Goal: Task Accomplishment & Management: Manage account settings

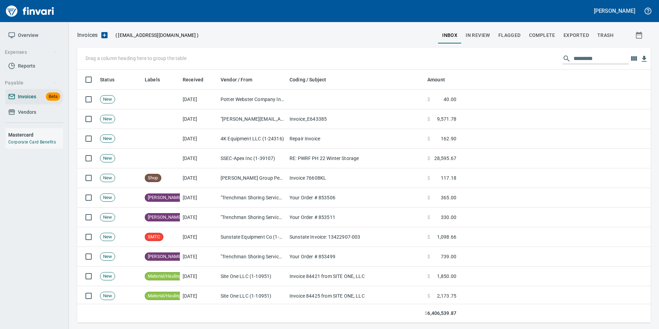
scroll to position [248, 563]
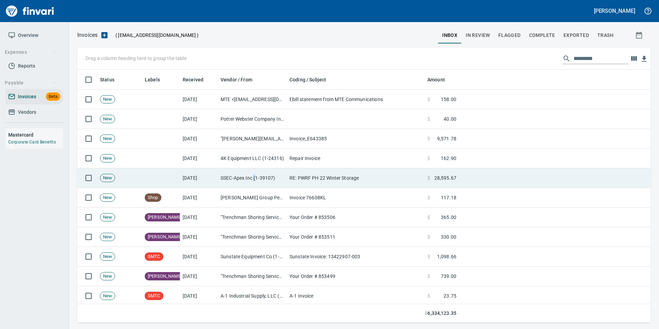
click at [255, 173] on td "SSEC-Apex Inc (1-39107)" at bounding box center [252, 178] width 69 height 20
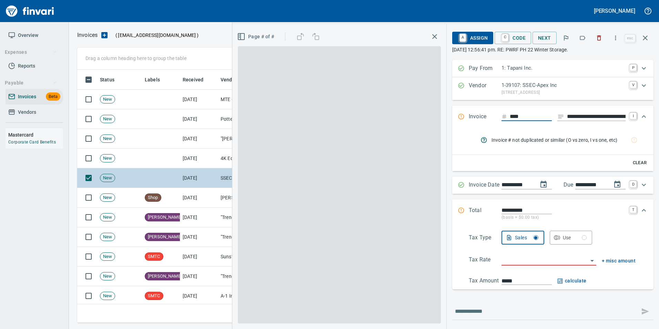
scroll to position [248, 563]
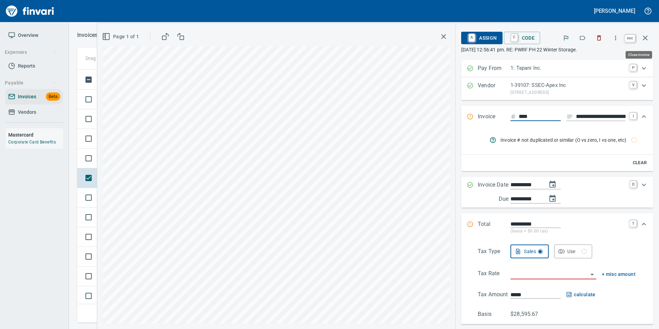
drag, startPoint x: 642, startPoint y: 38, endPoint x: 629, endPoint y: 52, distance: 19.3
click at [642, 38] on icon "button" at bounding box center [645, 38] width 8 height 8
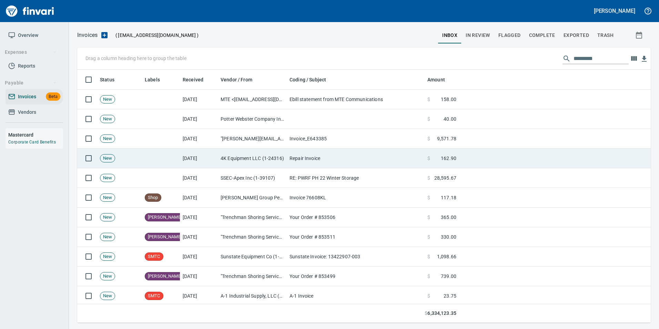
scroll to position [248, 563]
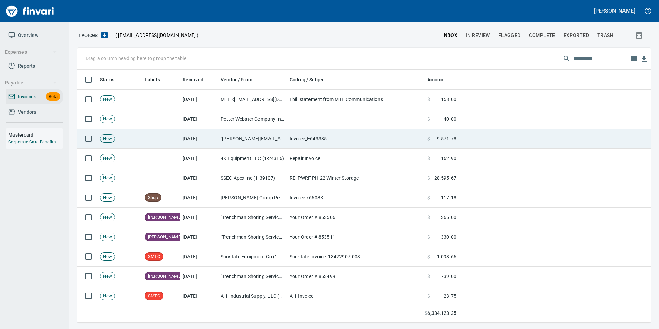
click at [267, 140] on td ""andreas@tylerrental.com" <andreas@tylerrental.com>" at bounding box center [252, 139] width 69 height 20
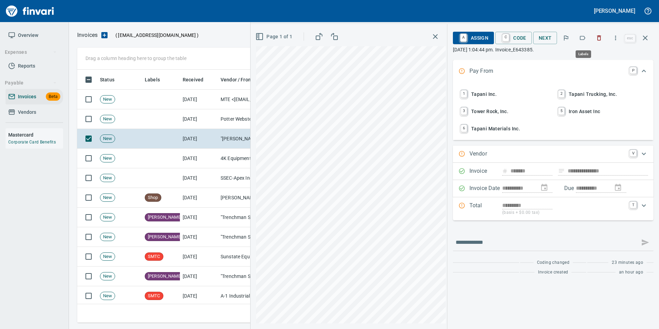
click at [580, 37] on icon "button" at bounding box center [582, 37] width 7 height 7
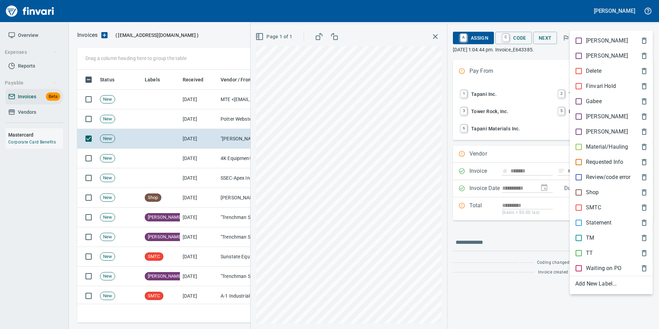
scroll to position [248, 563]
click at [586, 191] on p "Shop" at bounding box center [592, 192] width 13 height 8
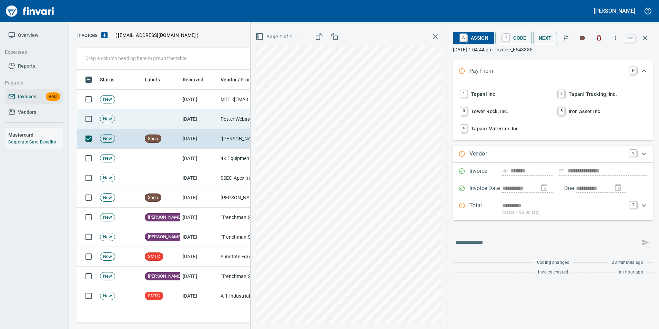
click at [643, 41] on icon "button" at bounding box center [645, 38] width 8 height 8
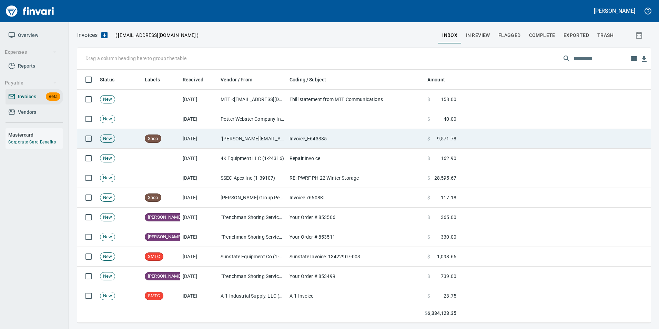
scroll to position [248, 563]
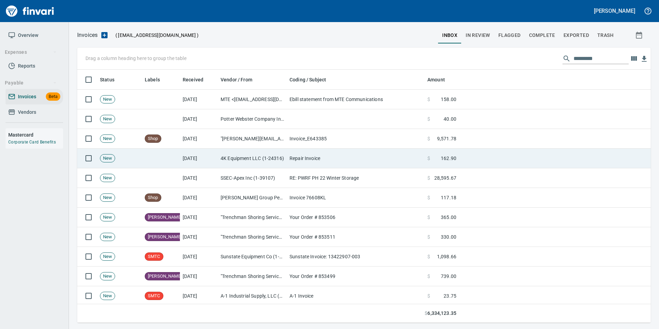
click at [350, 160] on td "Repair Invoice" at bounding box center [356, 159] width 138 height 20
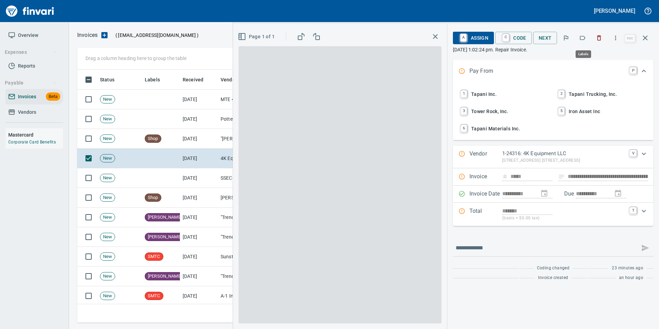
scroll to position [248, 563]
click at [587, 39] on button "button" at bounding box center [582, 37] width 15 height 15
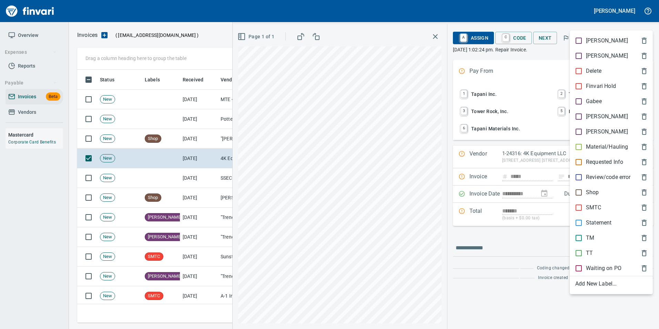
click at [599, 206] on p "SMTC" at bounding box center [594, 207] width 16 height 8
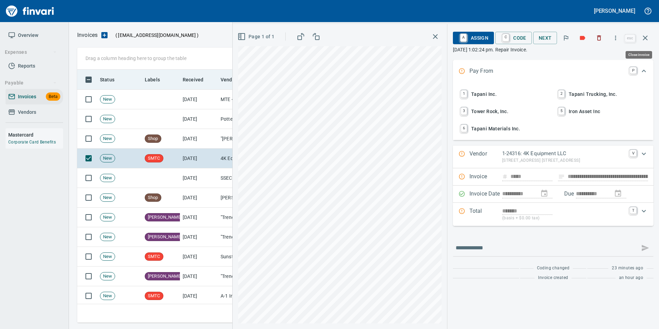
click at [644, 40] on icon "button" at bounding box center [645, 38] width 8 height 8
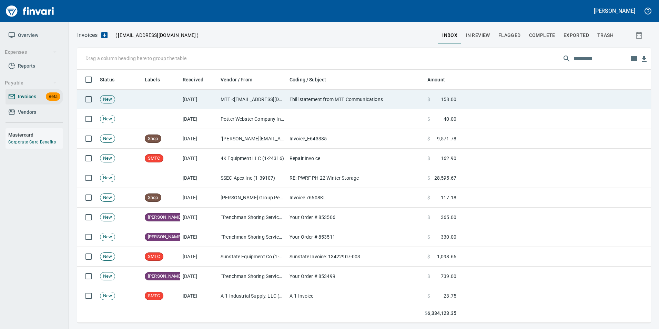
scroll to position [248, 563]
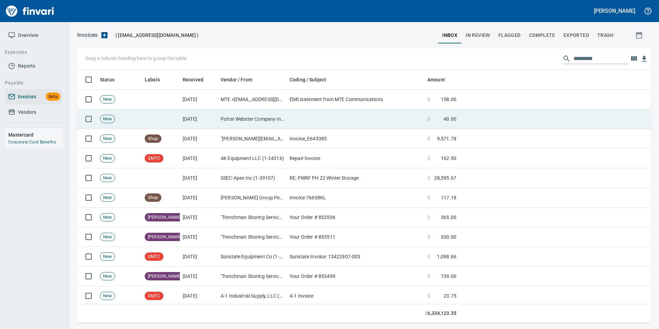
click at [222, 118] on td "Potter Webster Company Inc (1-10818)" at bounding box center [252, 119] width 69 height 20
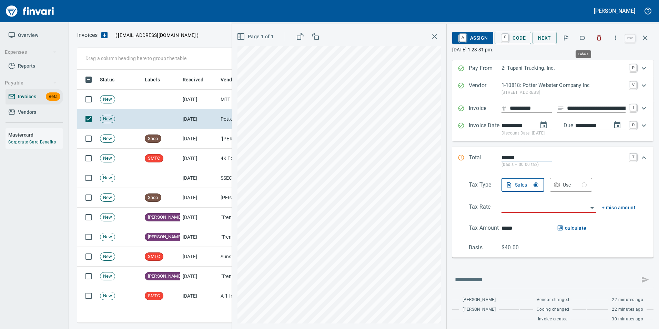
click at [584, 40] on icon "button" at bounding box center [583, 38] width 6 height 4
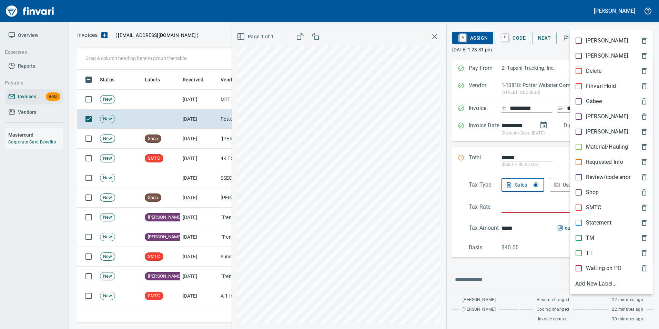
scroll to position [248, 563]
click at [596, 248] on div "TT" at bounding box center [611, 252] width 83 height 15
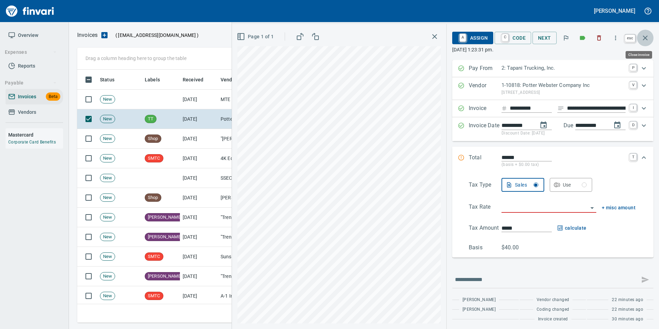
click at [647, 40] on icon "button" at bounding box center [645, 37] width 5 height 5
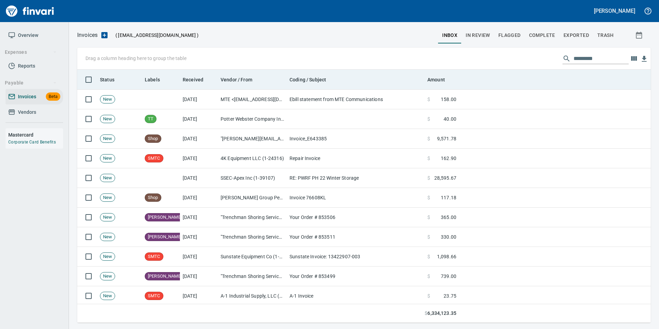
scroll to position [248, 563]
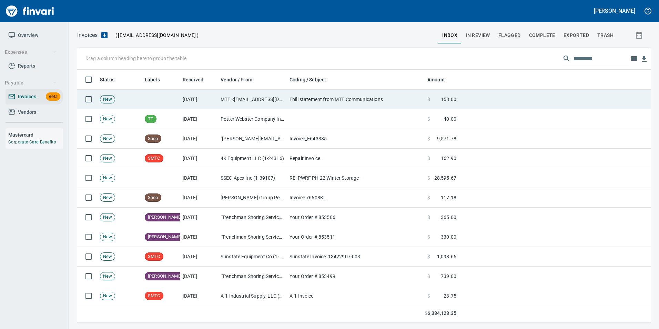
click at [268, 98] on td "MTE <ebill@mtecom.com>" at bounding box center [252, 100] width 69 height 20
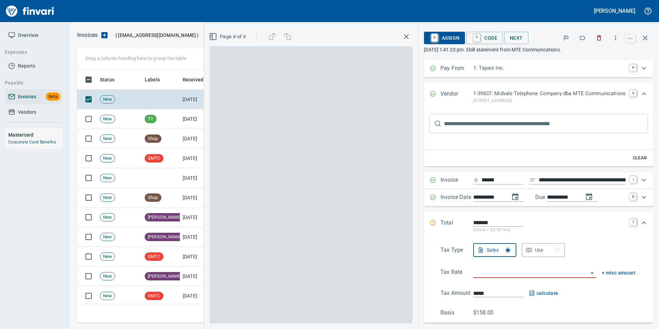
type input "**********"
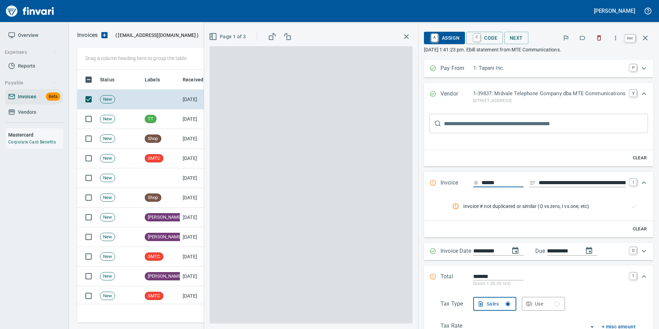
click at [645, 39] on icon "button" at bounding box center [645, 38] width 8 height 8
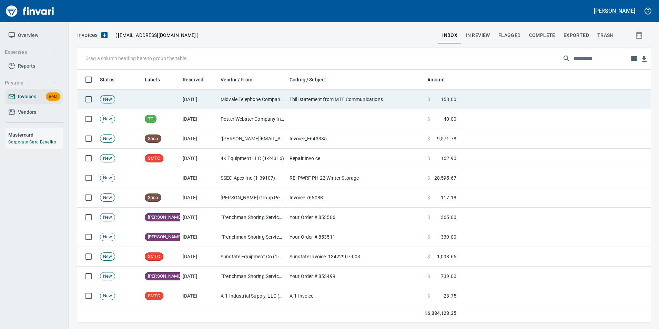
click at [297, 120] on td at bounding box center [356, 119] width 138 height 20
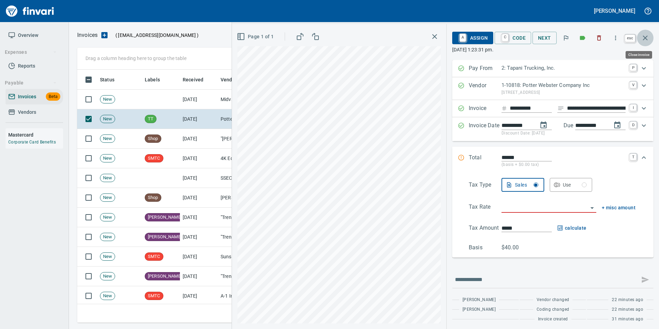
click at [644, 39] on icon "button" at bounding box center [645, 38] width 8 height 8
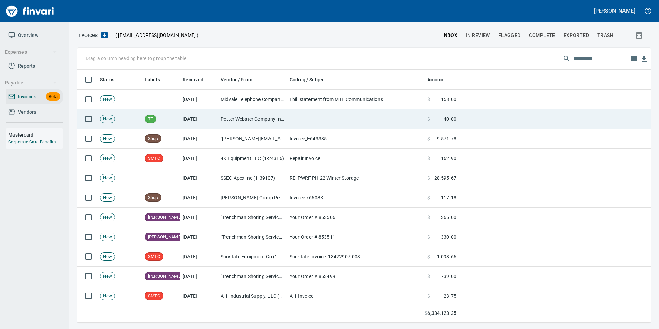
scroll to position [248, 563]
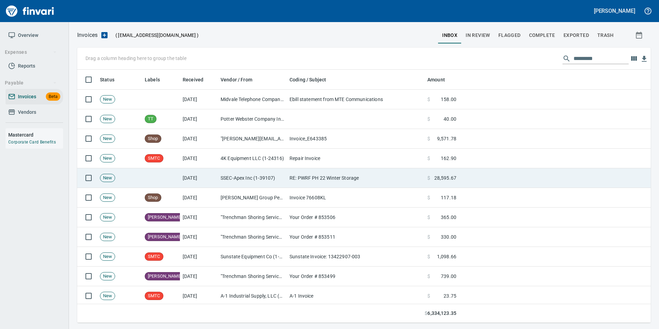
click at [291, 174] on td "RE: PWRF PH 22 Winter Storage" at bounding box center [356, 178] width 138 height 20
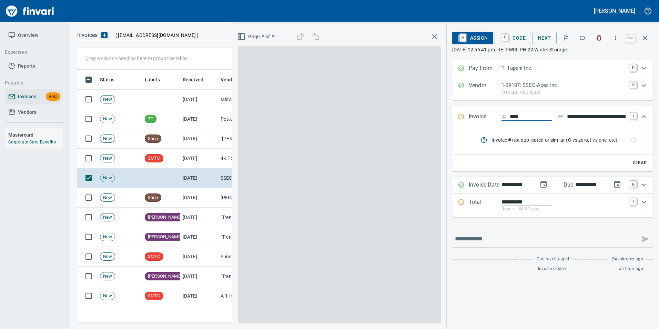
scroll to position [248, 563]
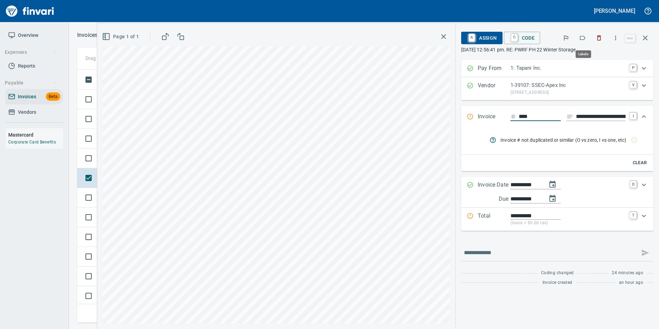
click at [589, 38] on button "button" at bounding box center [582, 37] width 15 height 15
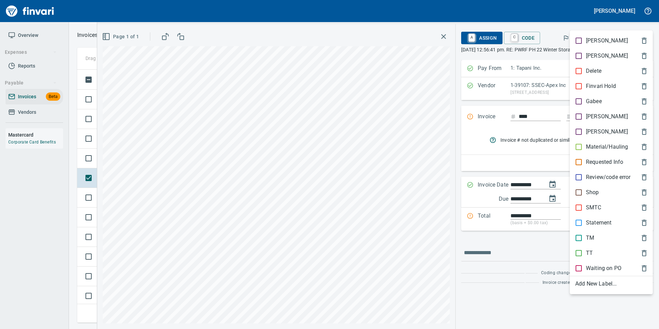
click at [603, 115] on span "[PERSON_NAME]" at bounding box center [605, 116] width 61 height 8
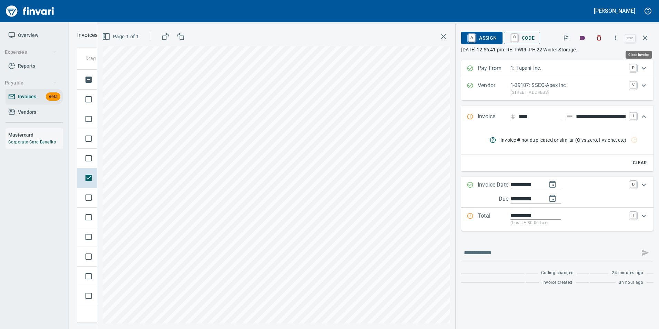
click at [643, 41] on icon "button" at bounding box center [645, 38] width 8 height 8
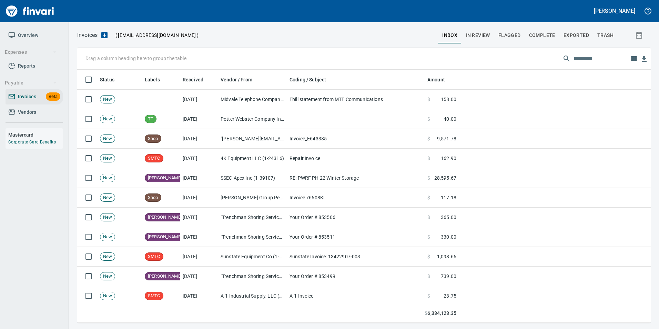
click at [582, 59] on input "text" at bounding box center [600, 58] width 55 height 11
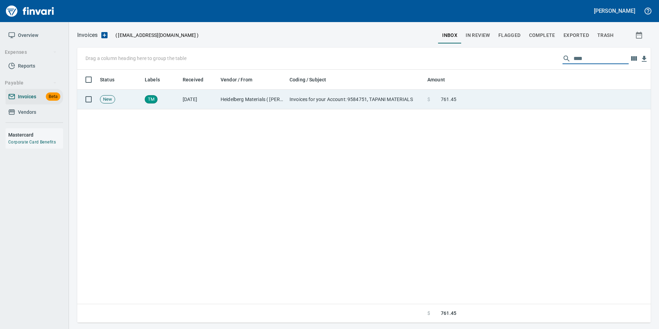
type input "****"
click at [484, 102] on td at bounding box center [555, 100] width 192 height 20
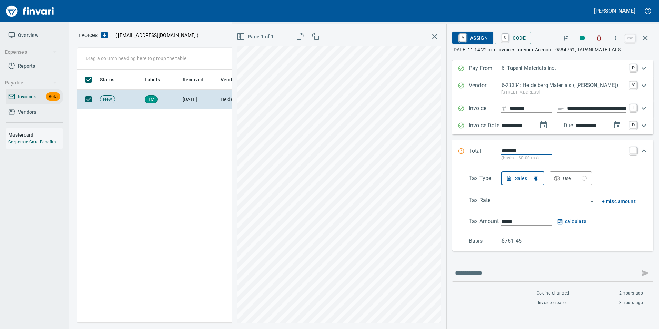
click at [576, 110] on input "**********" at bounding box center [596, 108] width 59 height 9
click at [542, 197] on input "search" at bounding box center [544, 201] width 86 height 10
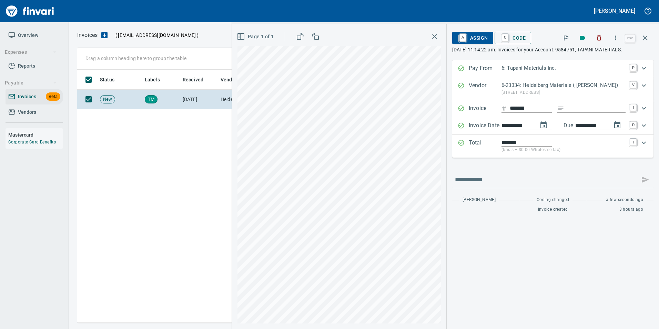
type input "**********"
click at [478, 36] on span "A Assign" at bounding box center [473, 38] width 30 height 12
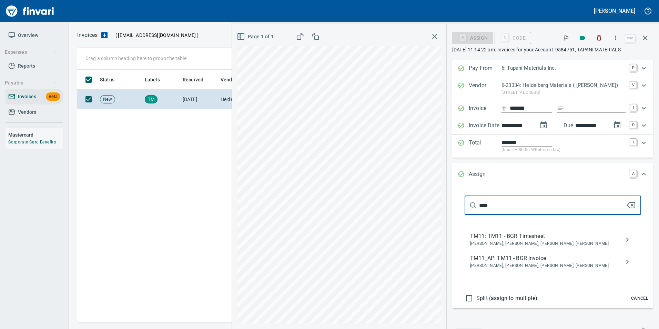
type input "****"
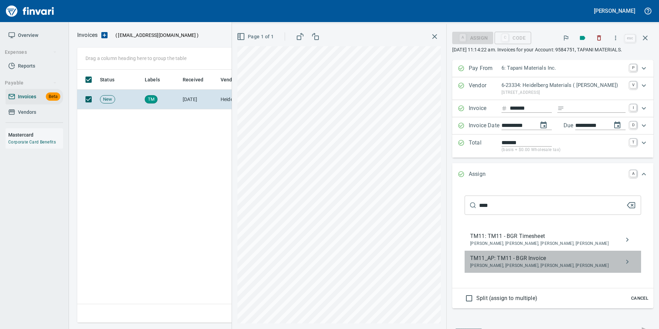
click at [529, 267] on span "Bryan Skoko, Michael Maddux, Sam Rhoades, Shane Tapani" at bounding box center [547, 265] width 154 height 7
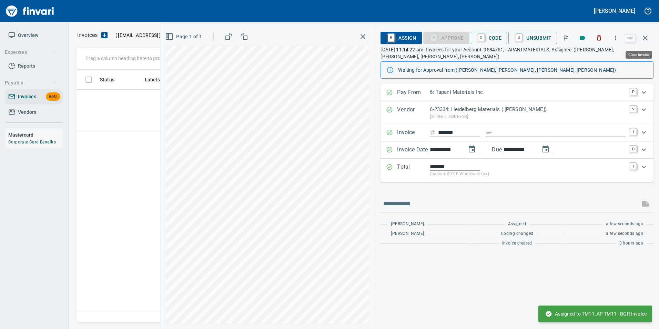
click at [645, 38] on icon "button" at bounding box center [645, 37] width 5 height 5
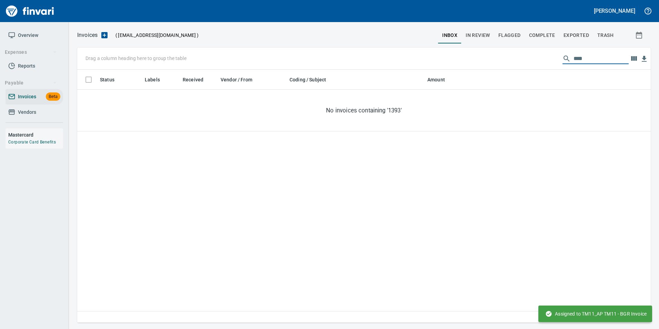
click at [595, 56] on input "****" at bounding box center [600, 58] width 55 height 11
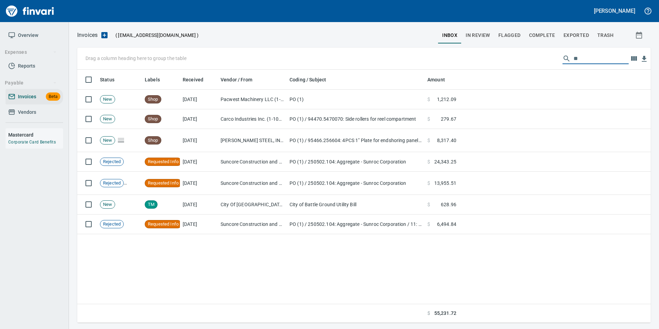
type input "*"
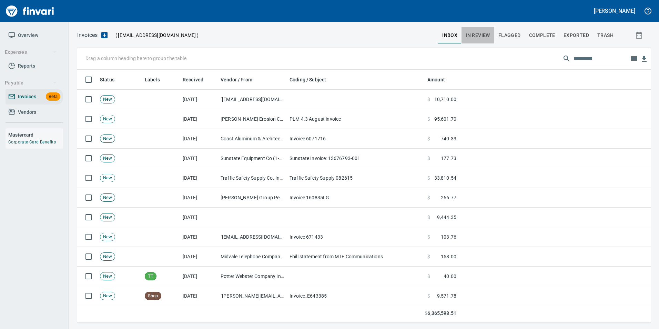
click at [467, 34] on span "In Review" at bounding box center [478, 35] width 24 height 9
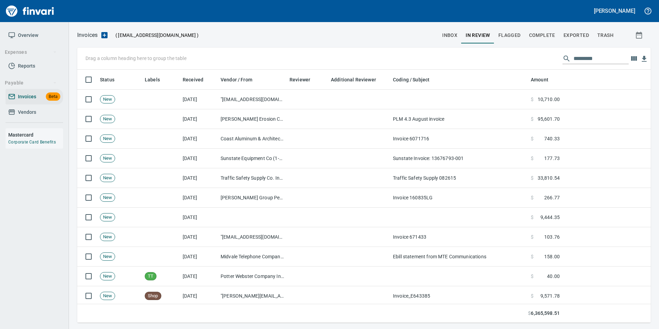
scroll to position [248, 563]
click at [612, 61] on input "text" at bounding box center [600, 58] width 55 height 11
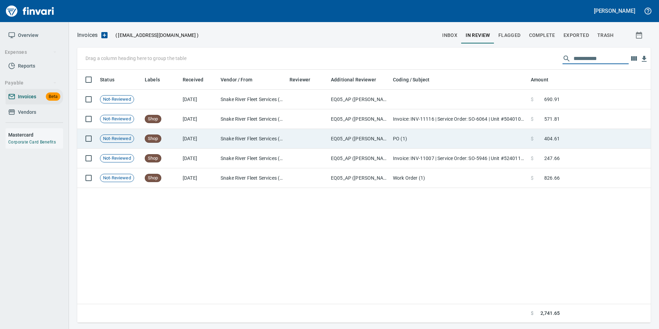
click at [460, 130] on td "PO (1)" at bounding box center [459, 139] width 138 height 20
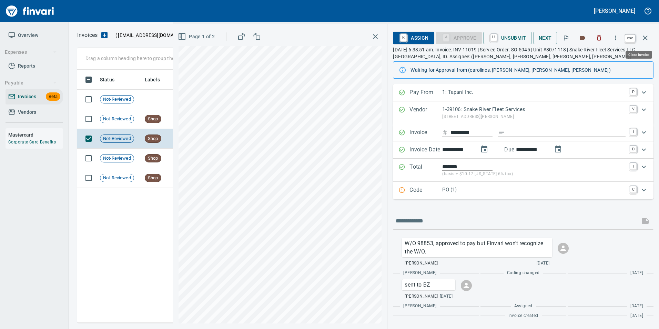
scroll to position [248, 568]
click at [645, 38] on icon "button" at bounding box center [645, 37] width 5 height 5
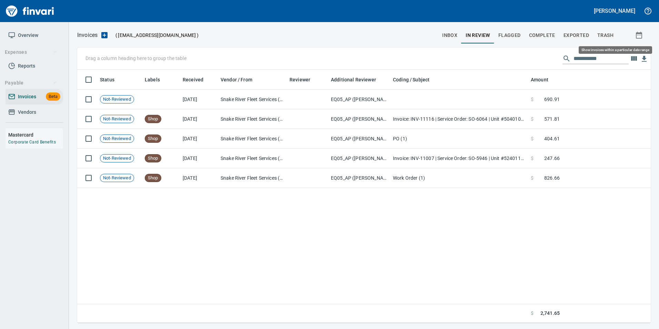
scroll to position [248, 568]
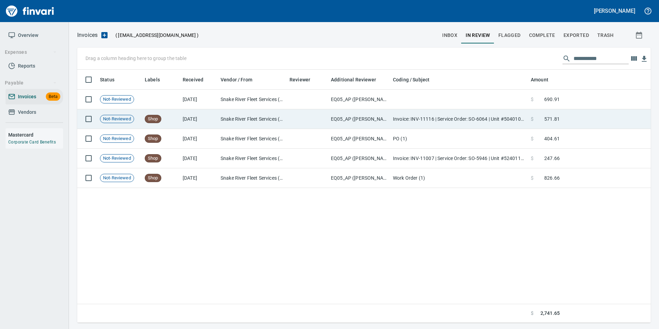
click at [584, 115] on td at bounding box center [606, 119] width 88 height 20
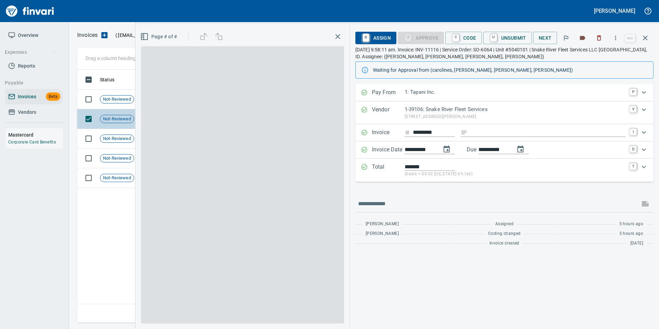
scroll to position [248, 568]
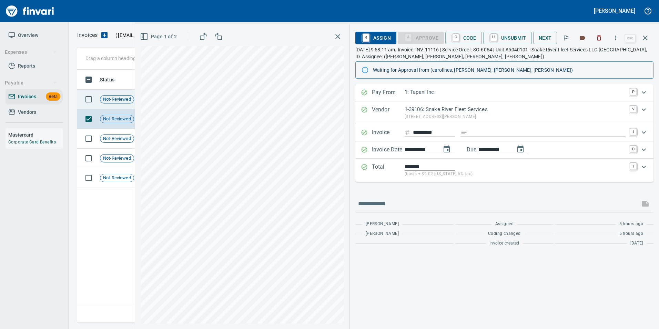
click at [644, 37] on icon "button" at bounding box center [645, 37] width 5 height 5
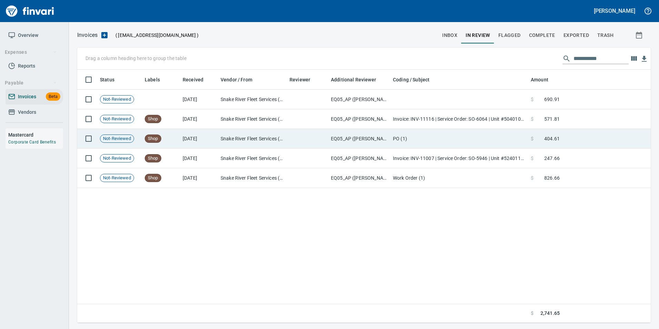
scroll to position [248, 568]
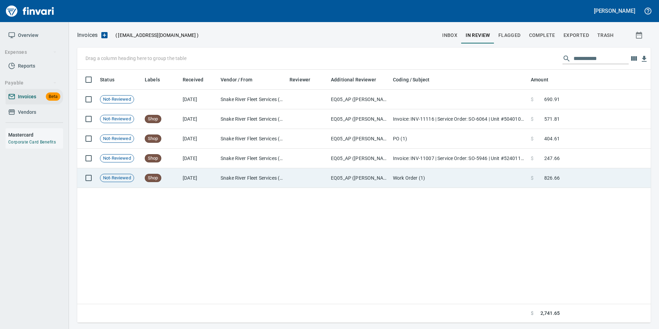
click at [563, 175] on td at bounding box center [606, 178] width 88 height 20
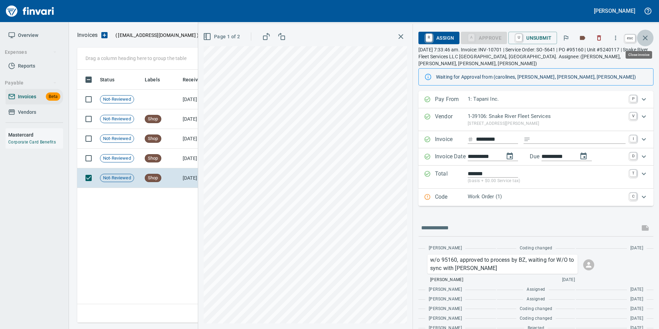
click at [645, 39] on icon "button" at bounding box center [645, 37] width 5 height 5
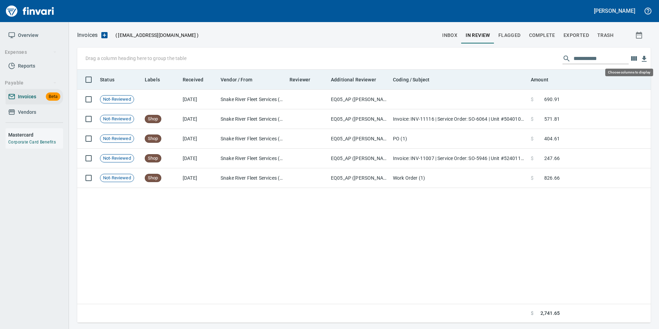
scroll to position [248, 568]
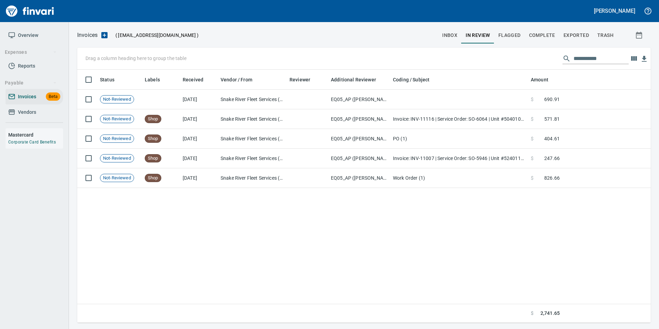
click at [596, 57] on input "**********" at bounding box center [600, 58] width 55 height 11
type input "*"
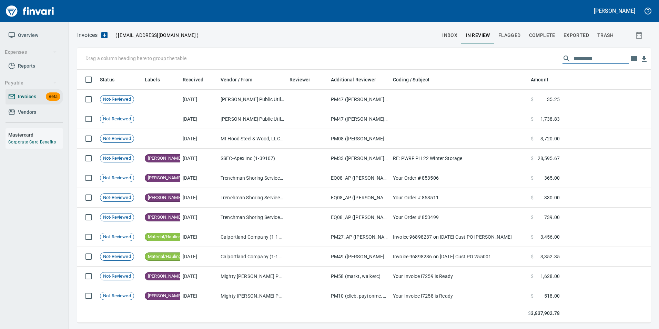
scroll to position [248, 563]
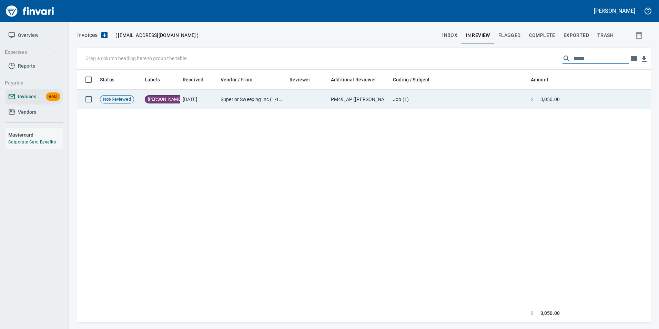
click at [574, 101] on td at bounding box center [606, 100] width 88 height 20
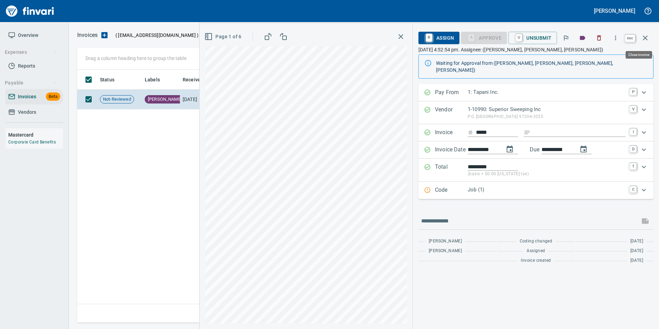
scroll to position [248, 568]
click at [648, 38] on icon "button" at bounding box center [645, 38] width 8 height 8
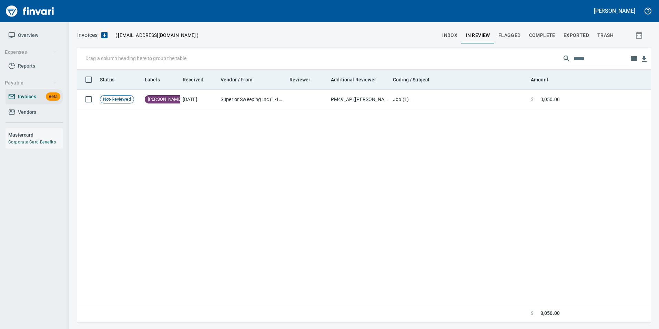
scroll to position [248, 568]
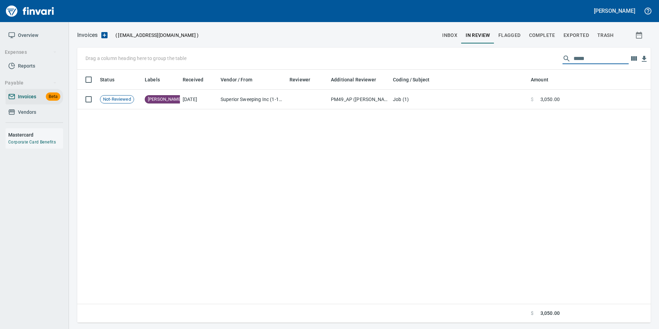
click at [578, 59] on input "*****" at bounding box center [600, 58] width 55 height 11
click at [578, 58] on input "*****" at bounding box center [600, 58] width 55 height 11
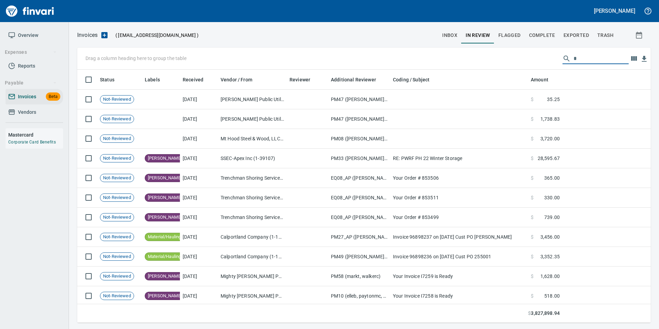
scroll to position [248, 563]
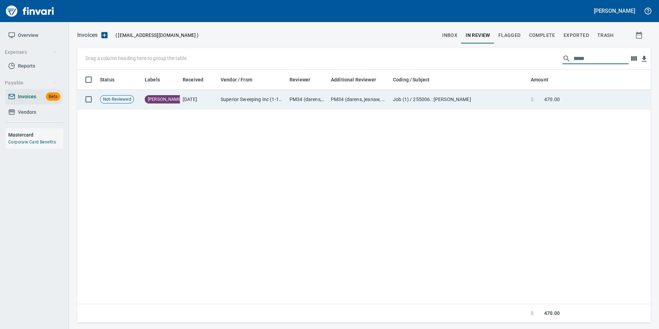
click at [557, 99] on span "470.00" at bounding box center [552, 99] width 16 height 7
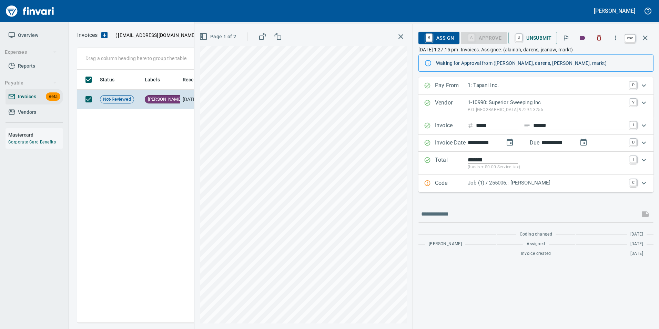
scroll to position [248, 568]
click at [645, 32] on button "button" at bounding box center [645, 38] width 17 height 17
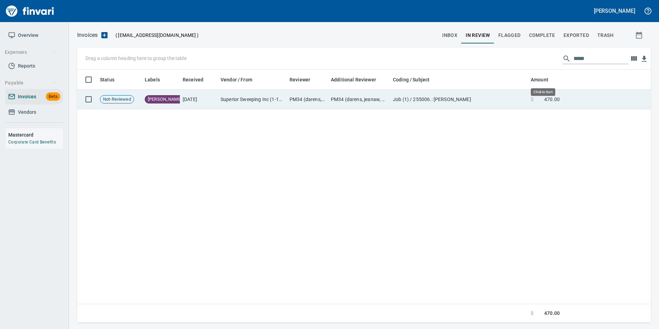
scroll to position [248, 568]
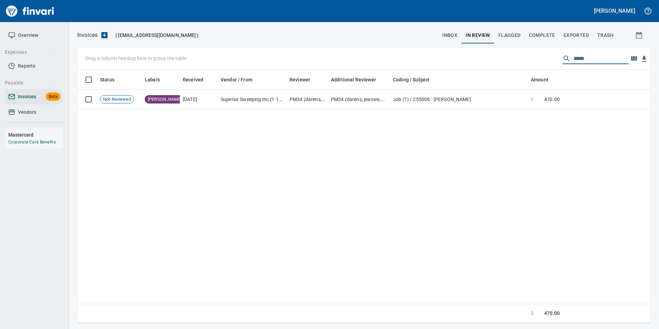
click at [573, 60] on input "*****" at bounding box center [600, 58] width 55 height 11
type input "*"
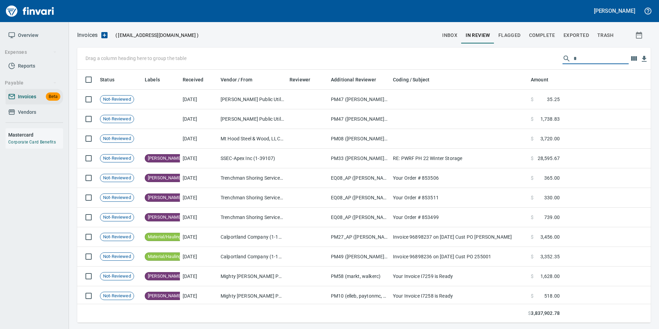
scroll to position [248, 563]
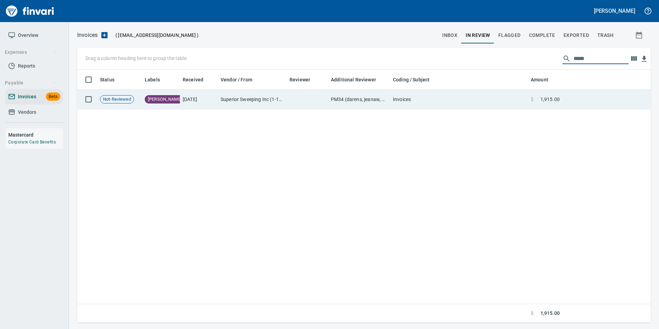
drag, startPoint x: 551, startPoint y: 98, endPoint x: 561, endPoint y: 100, distance: 10.4
click at [562, 101] on td "$ 1,915.00" at bounding box center [545, 100] width 34 height 20
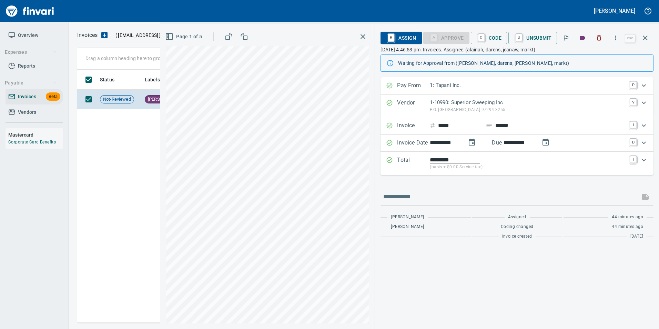
drag, startPoint x: 561, startPoint y: 100, endPoint x: 642, endPoint y: 36, distance: 103.5
click at [642, 36] on icon "button" at bounding box center [645, 38] width 8 height 8
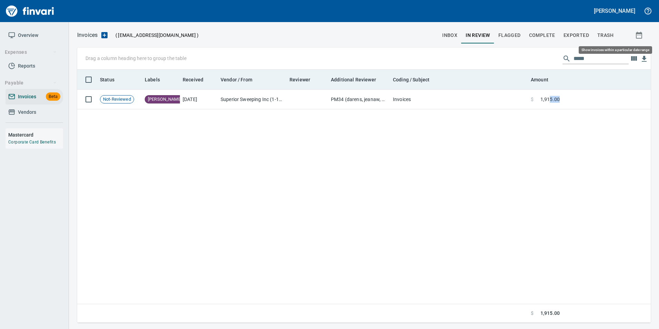
scroll to position [248, 568]
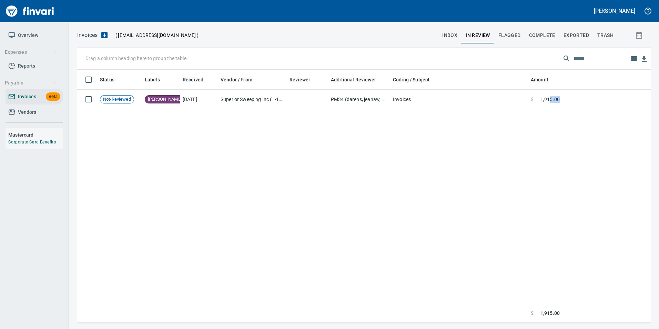
click at [595, 189] on div "Status Labels Received Vendor / From Reviewer Additional Reviewer Coding / Subj…" at bounding box center [363, 196] width 573 height 253
click at [594, 56] on input "*****" at bounding box center [600, 58] width 55 height 11
type input "*"
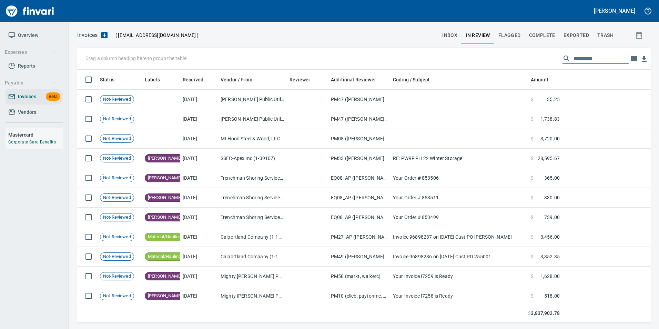
scroll to position [248, 563]
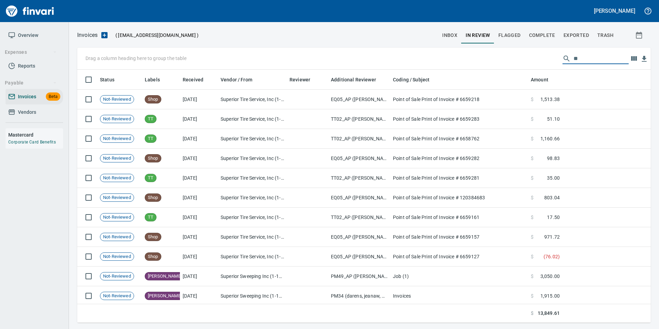
type input "*"
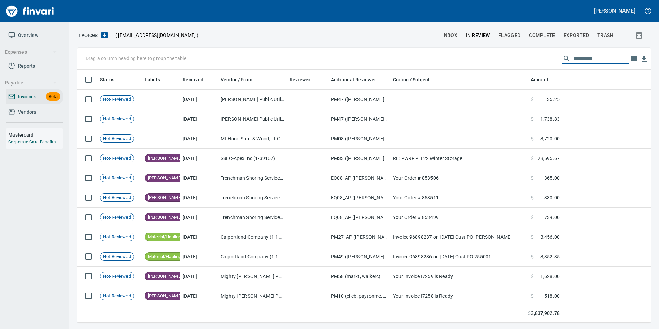
click at [453, 33] on span "inbox" at bounding box center [449, 35] width 15 height 9
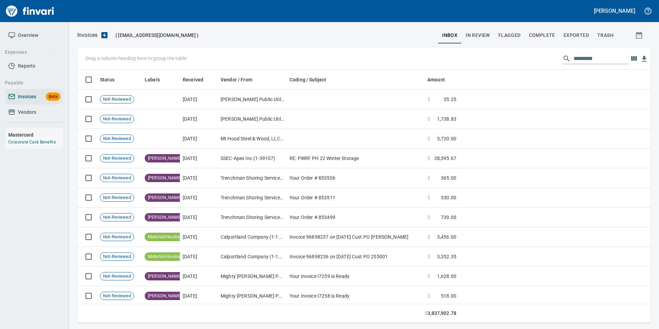
scroll to position [248, 563]
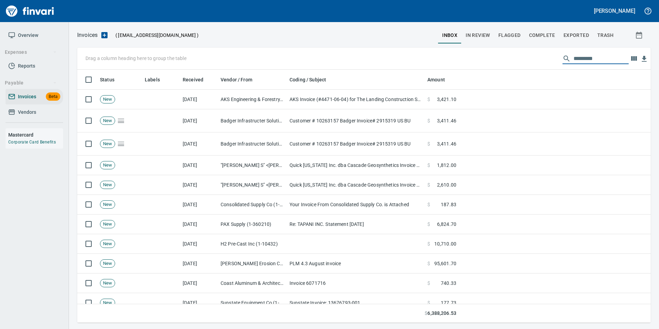
click at [589, 59] on input "text" at bounding box center [600, 58] width 55 height 11
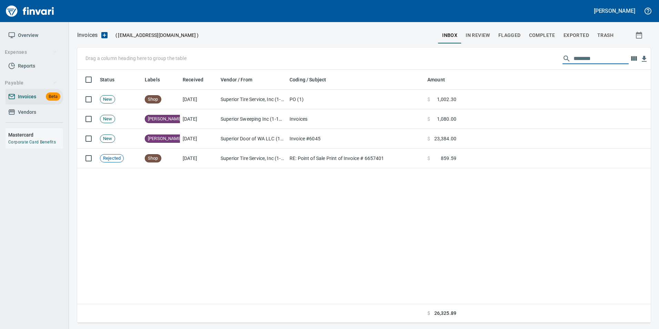
type input "********"
click at [544, 111] on td at bounding box center [555, 119] width 192 height 20
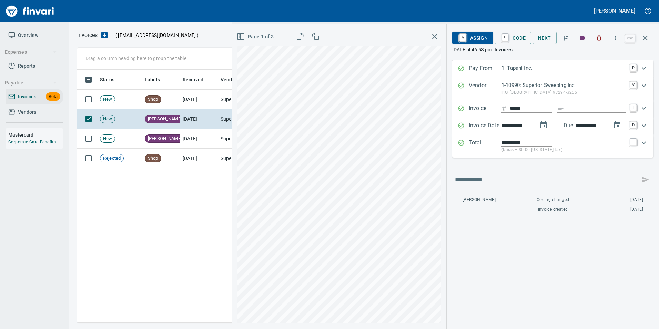
scroll to position [248, 568]
drag, startPoint x: 648, startPoint y: 36, endPoint x: 635, endPoint y: 55, distance: 23.4
click at [648, 36] on icon "button" at bounding box center [645, 38] width 8 height 8
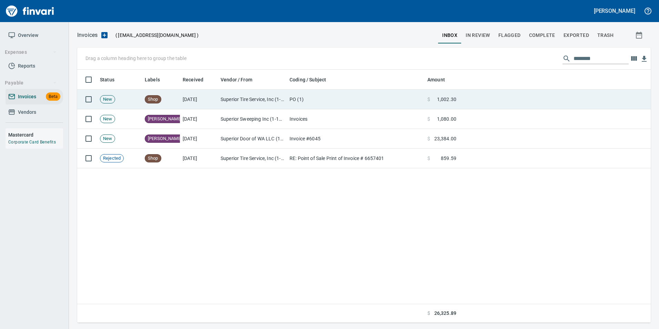
scroll to position [248, 568]
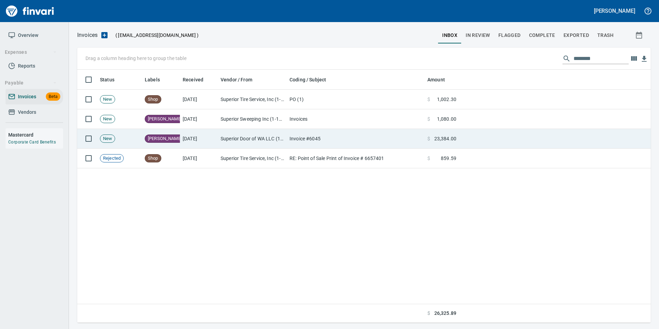
click at [505, 132] on td at bounding box center [555, 139] width 192 height 20
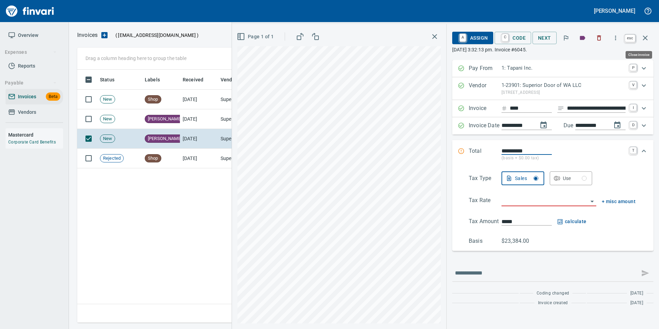
click at [649, 34] on icon "button" at bounding box center [645, 38] width 8 height 8
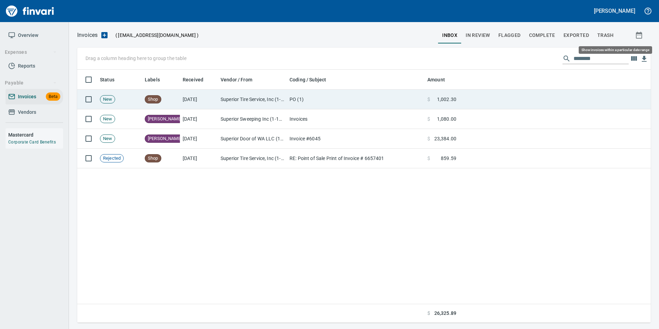
scroll to position [248, 568]
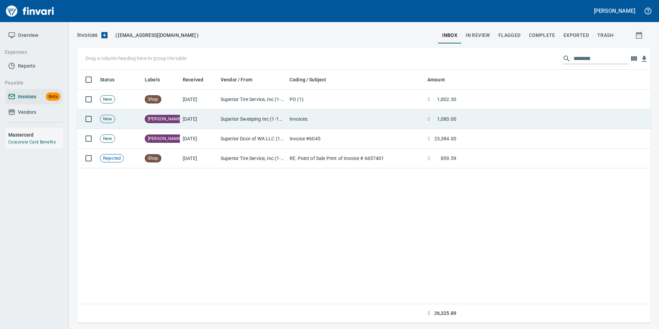
click at [549, 124] on td at bounding box center [555, 119] width 192 height 20
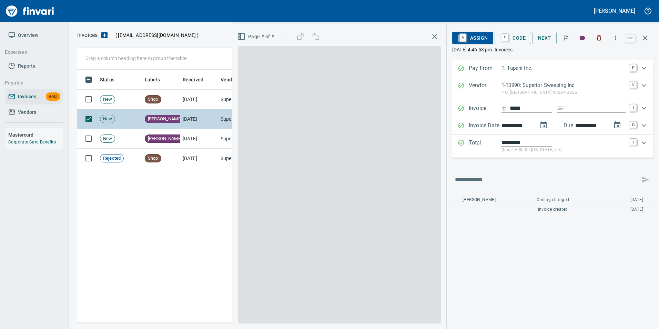
scroll to position [248, 568]
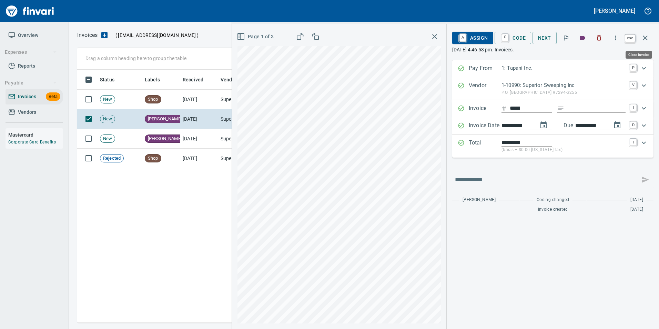
click at [647, 36] on icon "button" at bounding box center [645, 37] width 5 height 5
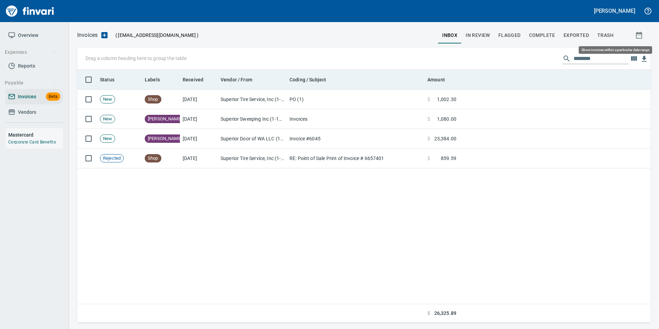
scroll to position [248, 568]
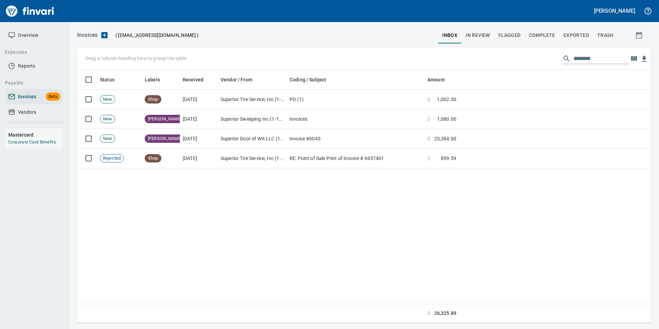
click at [589, 59] on input "********" at bounding box center [600, 58] width 55 height 11
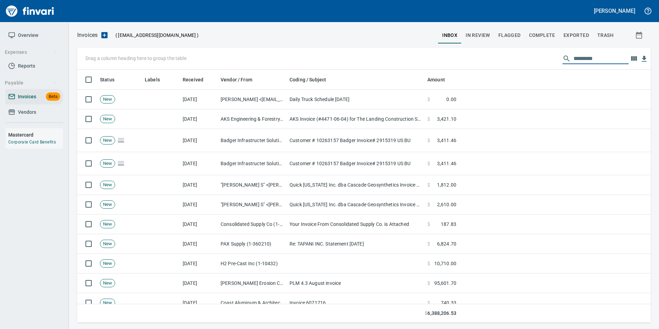
scroll to position [248, 563]
